Goal: Navigation & Orientation: Go to known website

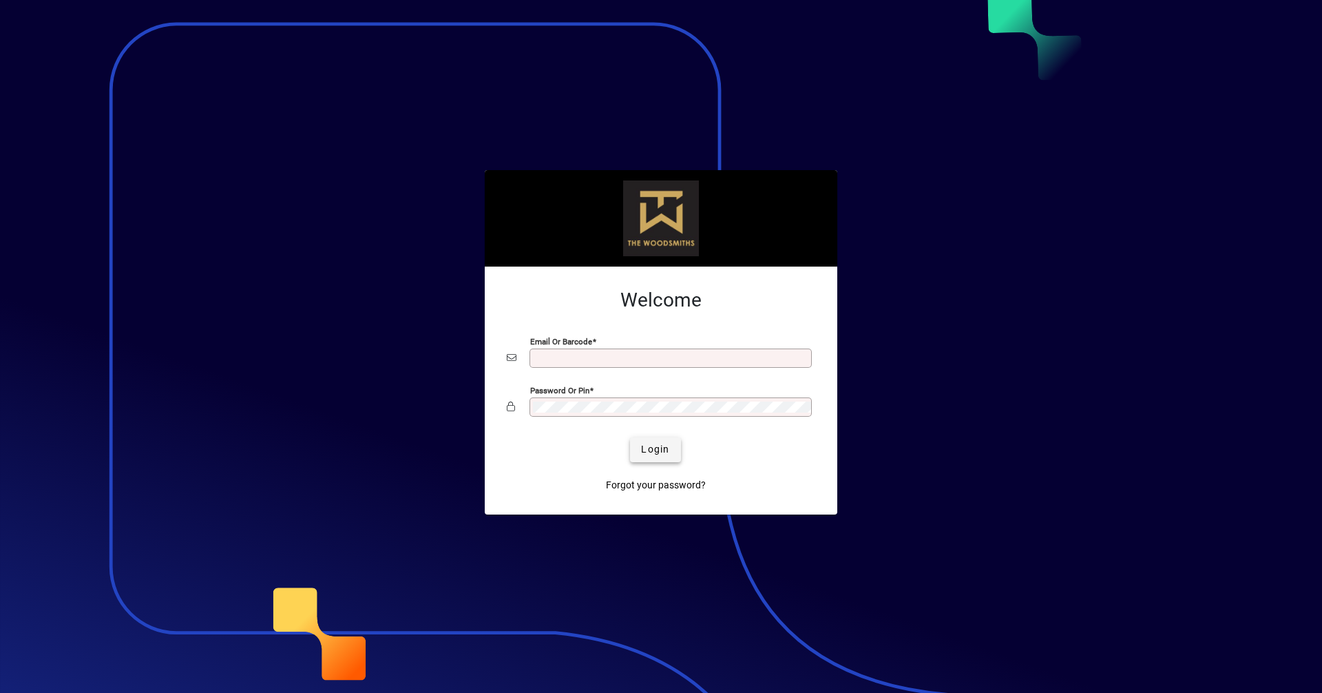
type input "**********"
click at [669, 454] on span "Login" at bounding box center [655, 449] width 28 height 14
